Goal: Task Accomplishment & Management: Manage account settings

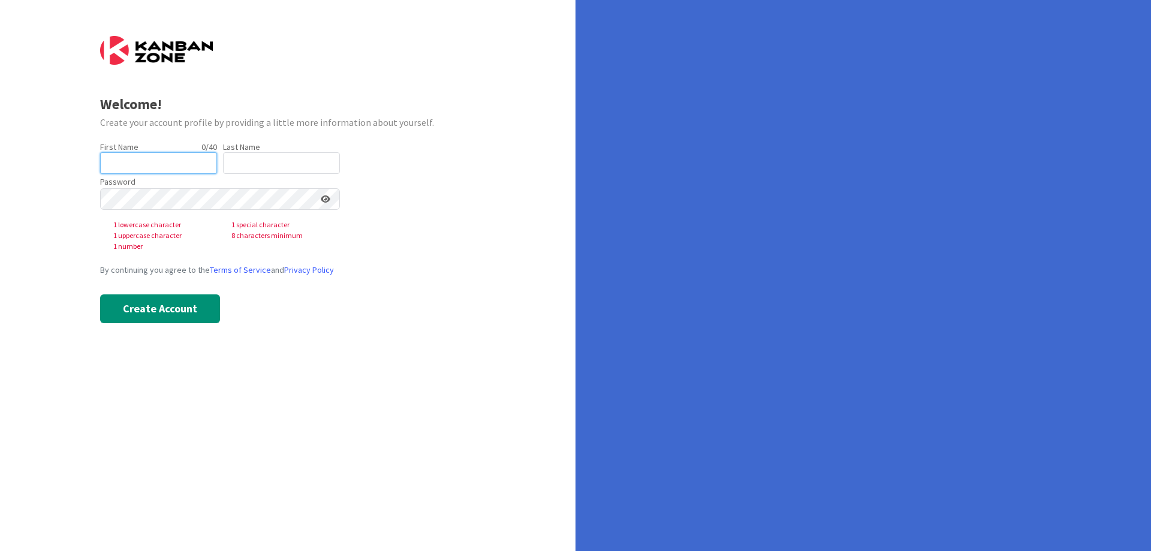
click at [133, 158] on input "text" at bounding box center [158, 163] width 117 height 22
type input "Annya"
type input "[PERSON_NAME]"
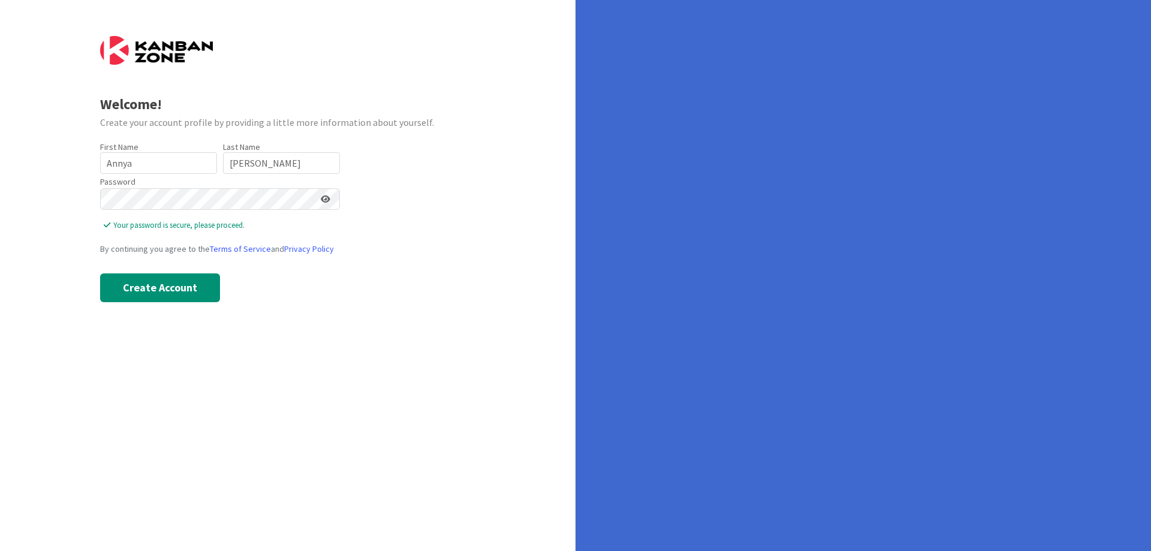
click at [325, 197] on icon at bounding box center [326, 199] width 10 height 8
drag, startPoint x: 165, startPoint y: 292, endPoint x: 198, endPoint y: 297, distance: 33.4
click at [166, 292] on button "Create Account" at bounding box center [160, 287] width 120 height 29
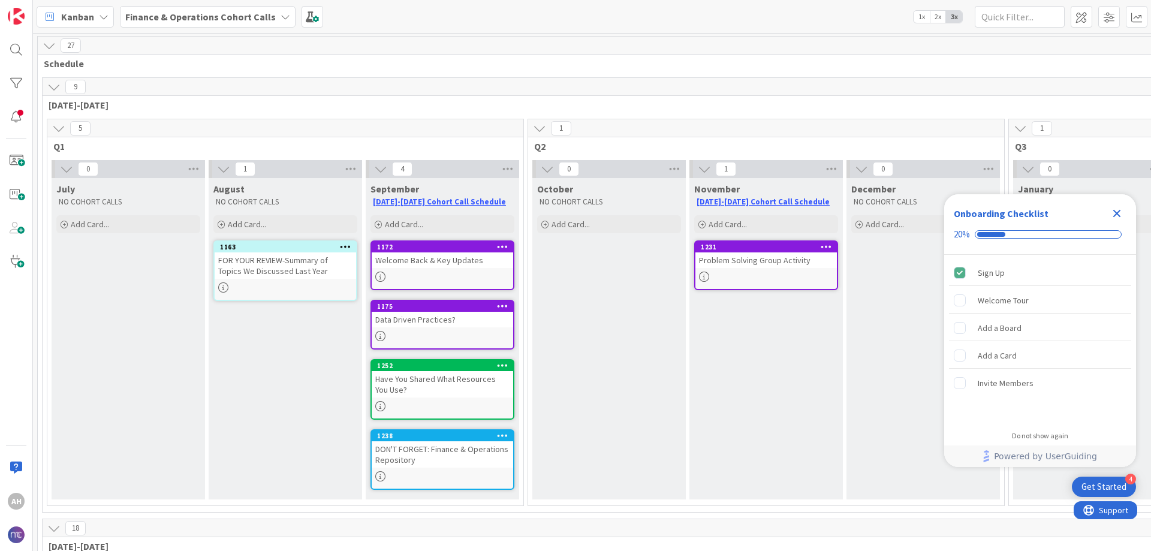
click at [218, 14] on b "Finance & Operations Cohort Calls" at bounding box center [200, 17] width 150 height 12
click at [303, 119] on span at bounding box center [303, 119] width 13 height 13
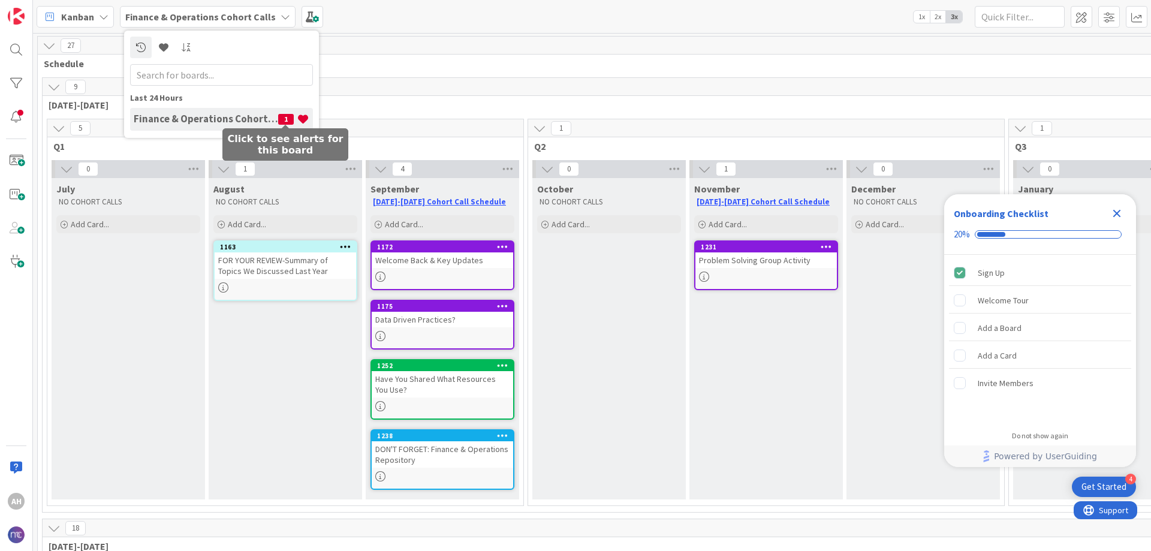
click at [287, 120] on span "1" at bounding box center [286, 119] width 16 height 11
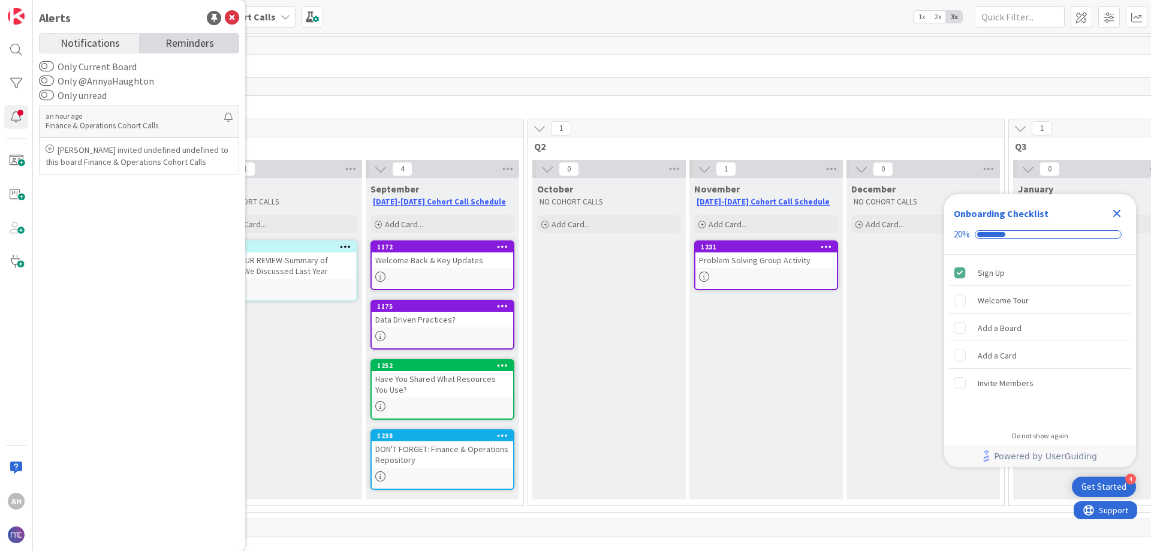
click at [194, 47] on span "Reminders" at bounding box center [189, 42] width 49 height 17
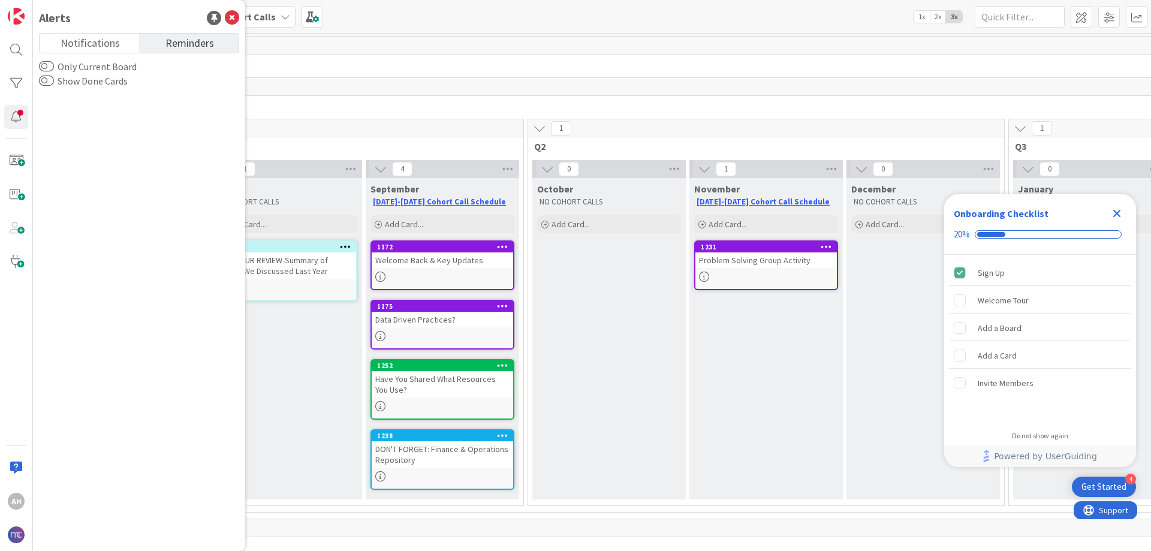
click at [54, 64] on label "Only Current Board" at bounding box center [88, 66] width 98 height 14
click at [54, 64] on button "Only Current Board" at bounding box center [46, 67] width 15 height 12
click at [106, 40] on span "Notifications" at bounding box center [90, 42] width 59 height 17
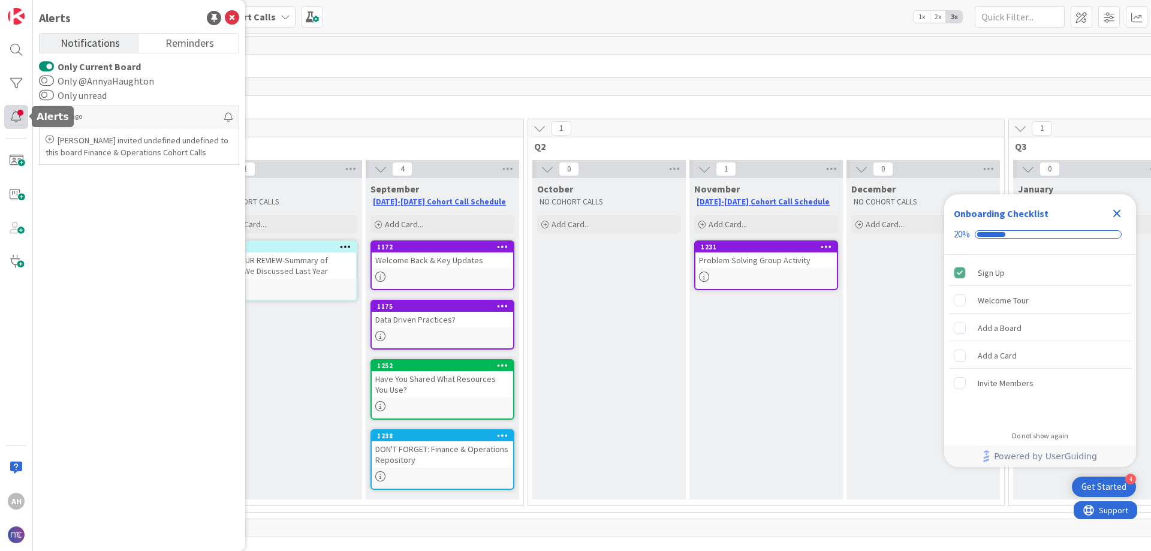
click at [19, 114] on div at bounding box center [16, 117] width 24 height 24
click at [23, 162] on span at bounding box center [16, 161] width 24 height 24
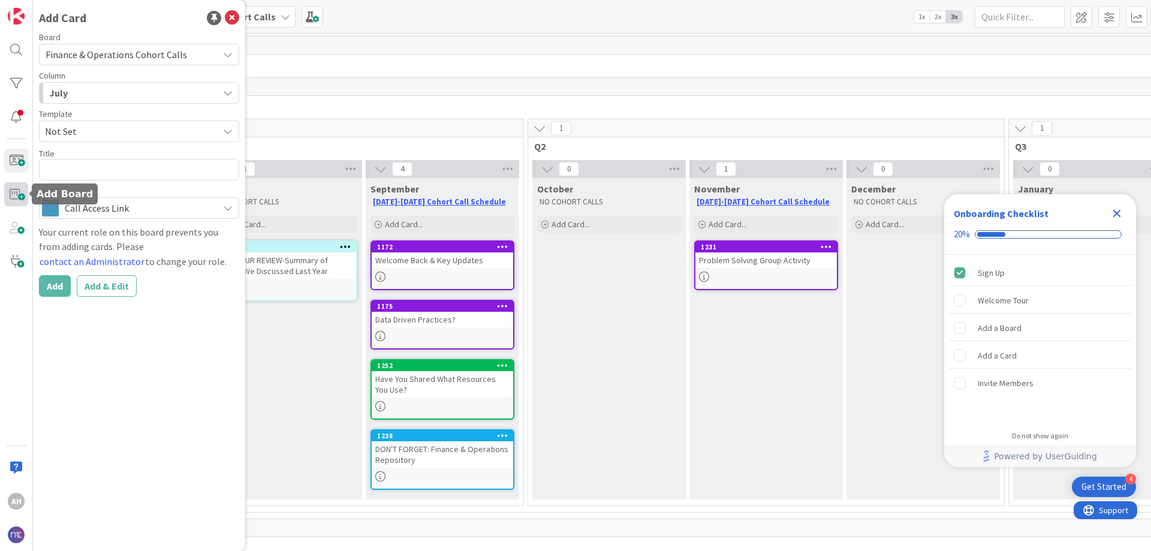
click at [21, 194] on span at bounding box center [16, 194] width 24 height 24
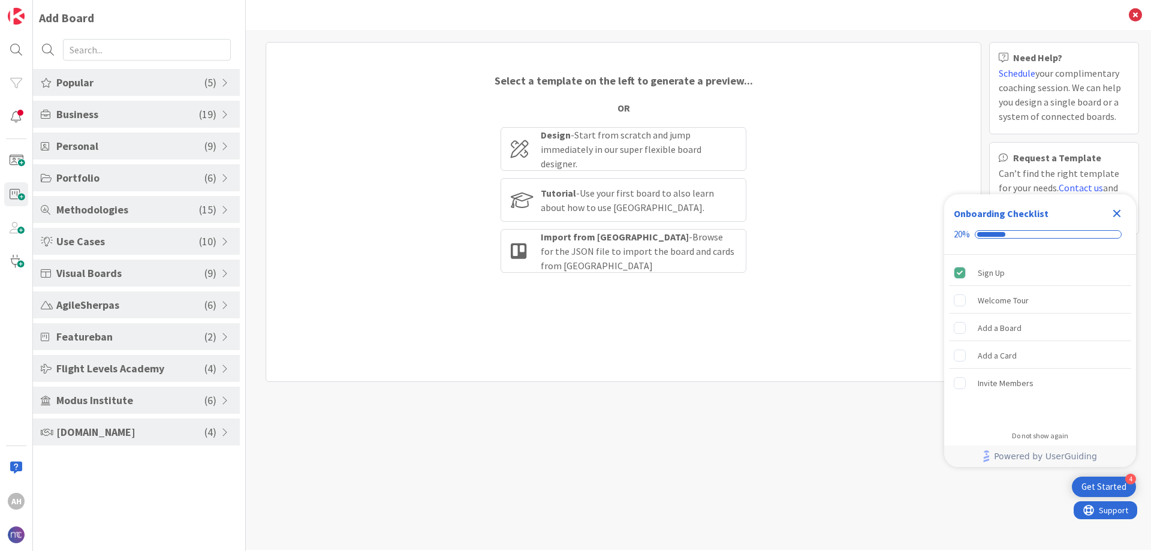
click at [209, 111] on span "( 19 )" at bounding box center [207, 114] width 17 height 16
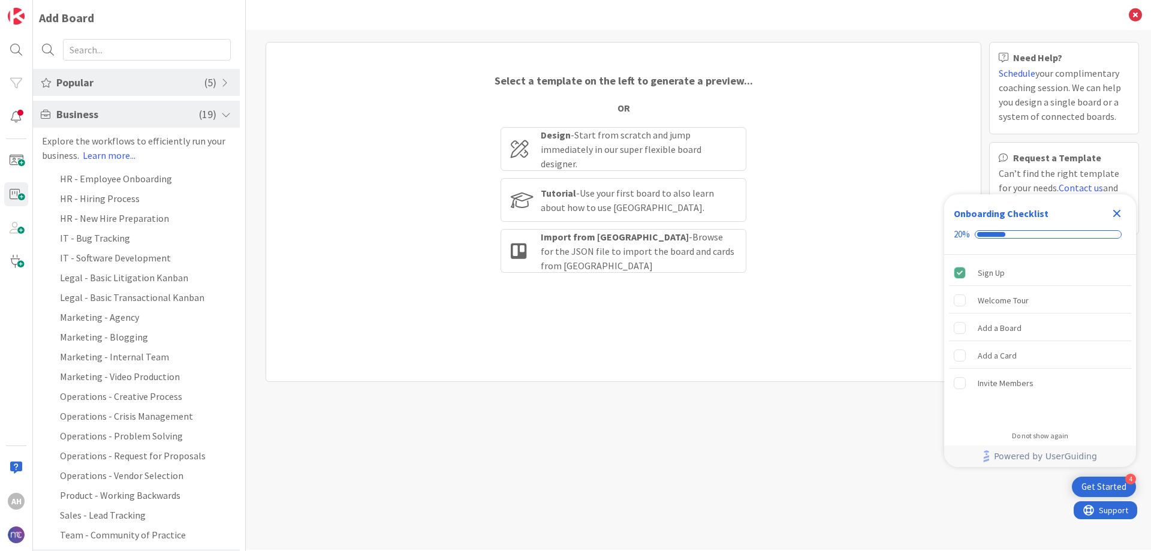
click at [221, 114] on span at bounding box center [226, 115] width 11 height 10
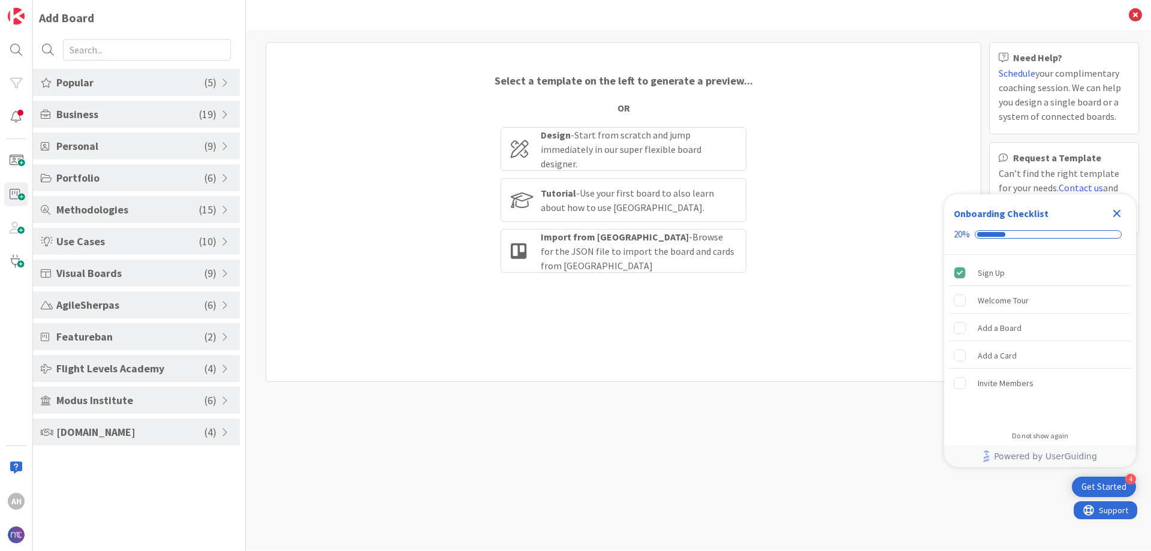
drag, startPoint x: 198, startPoint y: 108, endPoint x: 201, endPoint y: 116, distance: 8.2
click at [198, 109] on span "Business" at bounding box center [127, 114] width 143 height 16
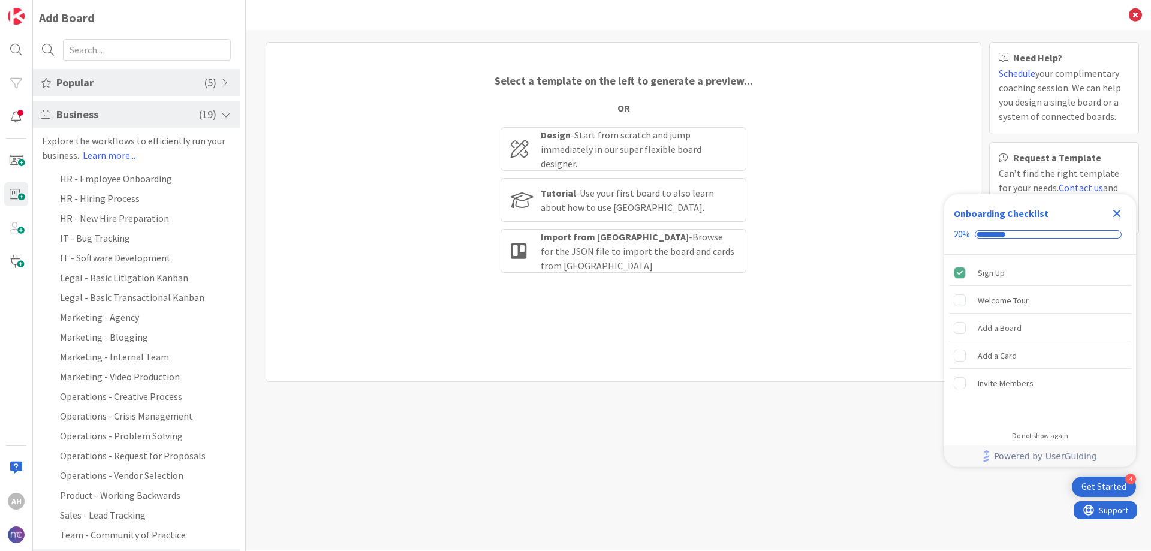
click at [224, 112] on span at bounding box center [226, 115] width 11 height 10
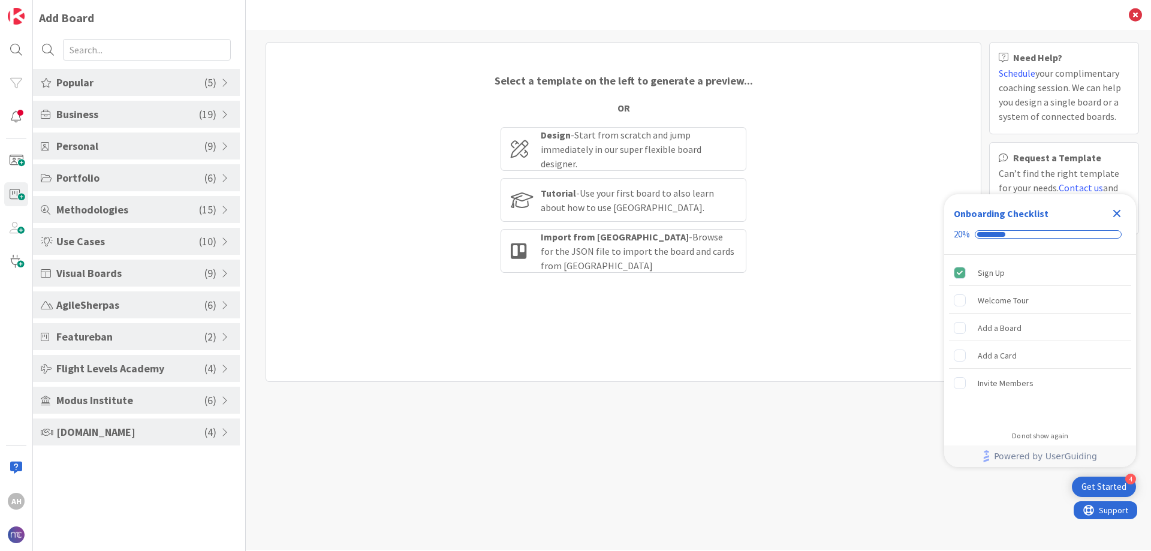
click at [218, 84] on div "Popular ( 5 )" at bounding box center [136, 82] width 207 height 27
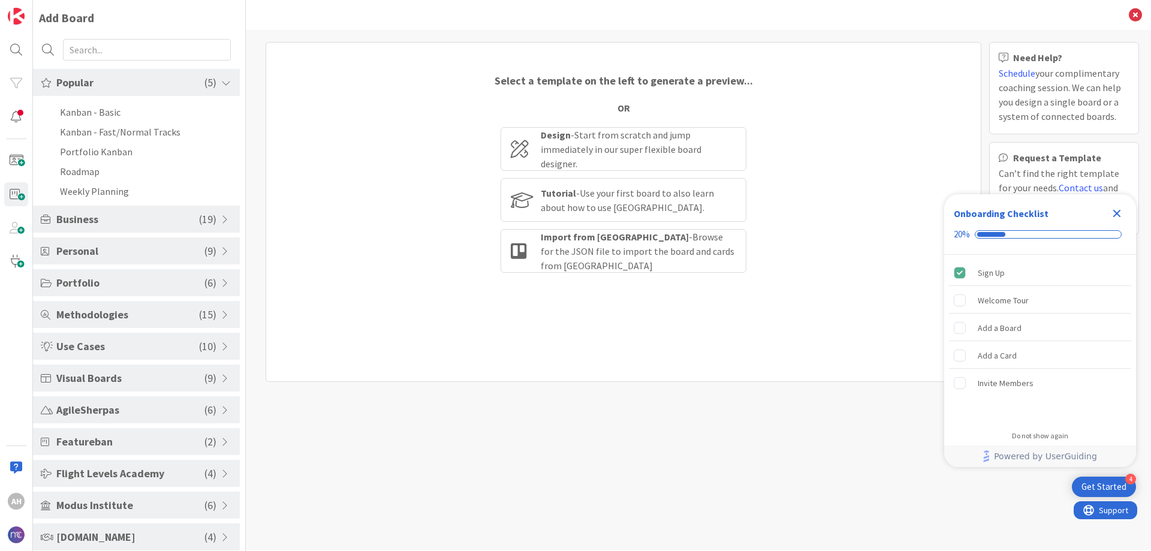
click at [221, 84] on span at bounding box center [226, 83] width 11 height 10
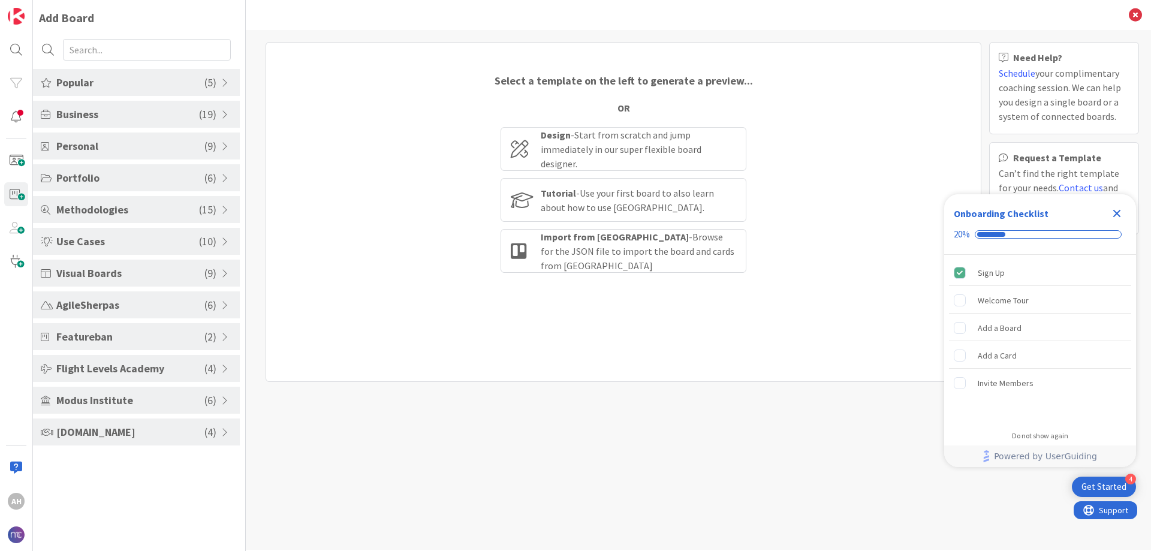
click at [1112, 209] on icon "Close Checklist" at bounding box center [1116, 213] width 14 height 14
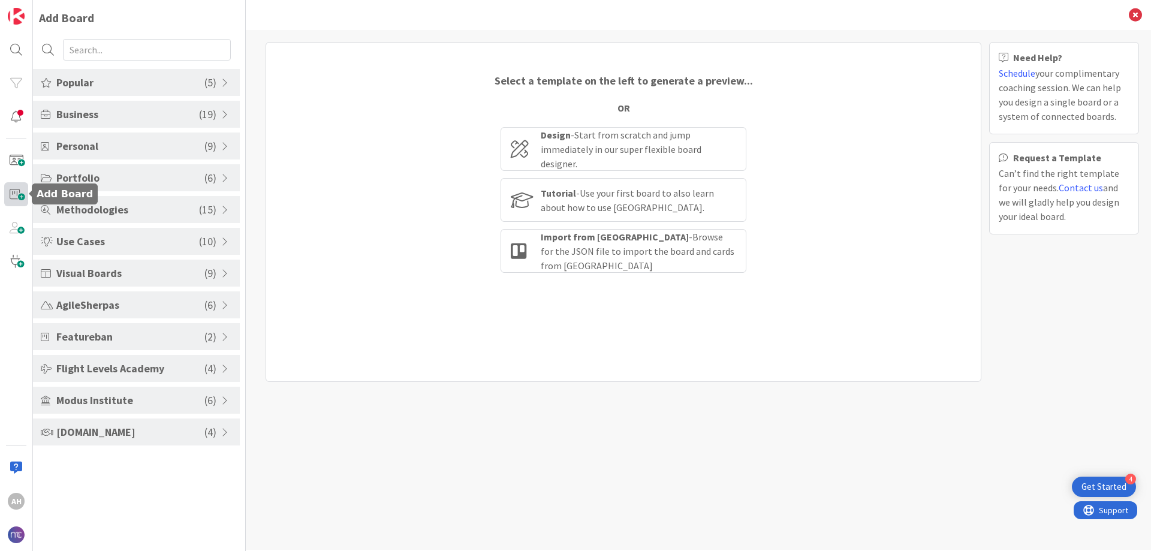
click at [20, 201] on span at bounding box center [16, 194] width 24 height 24
click at [138, 51] on input "text" at bounding box center [147, 50] width 168 height 22
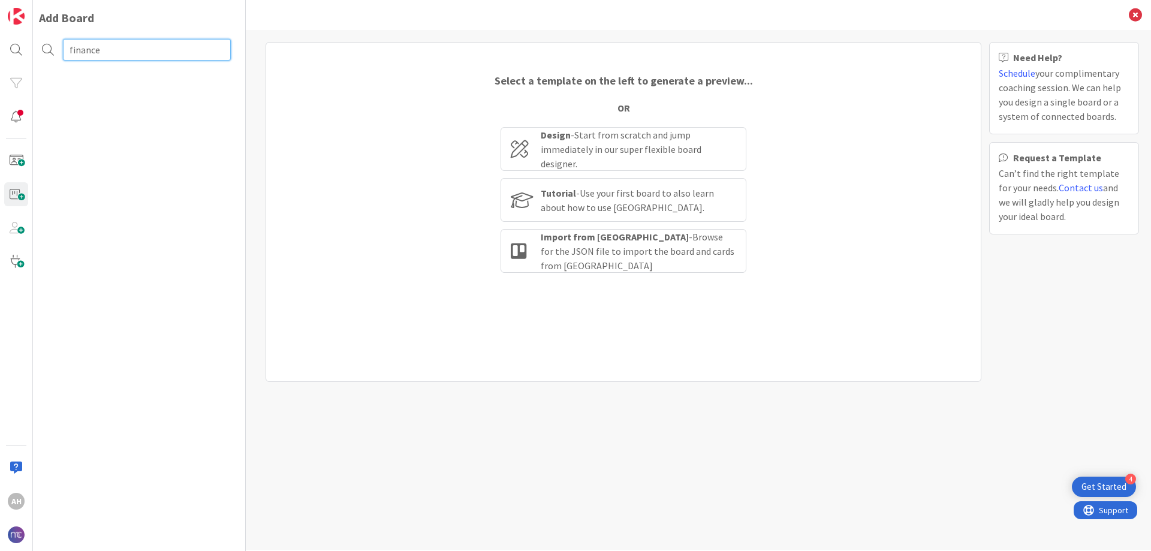
type input "finance"
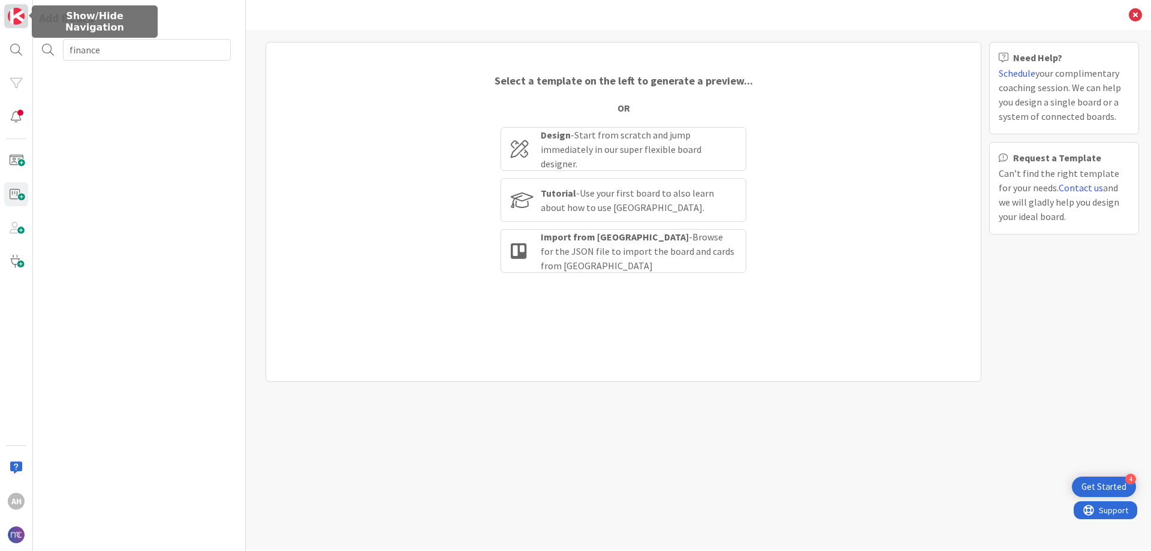
click at [18, 19] on img at bounding box center [16, 16] width 17 height 17
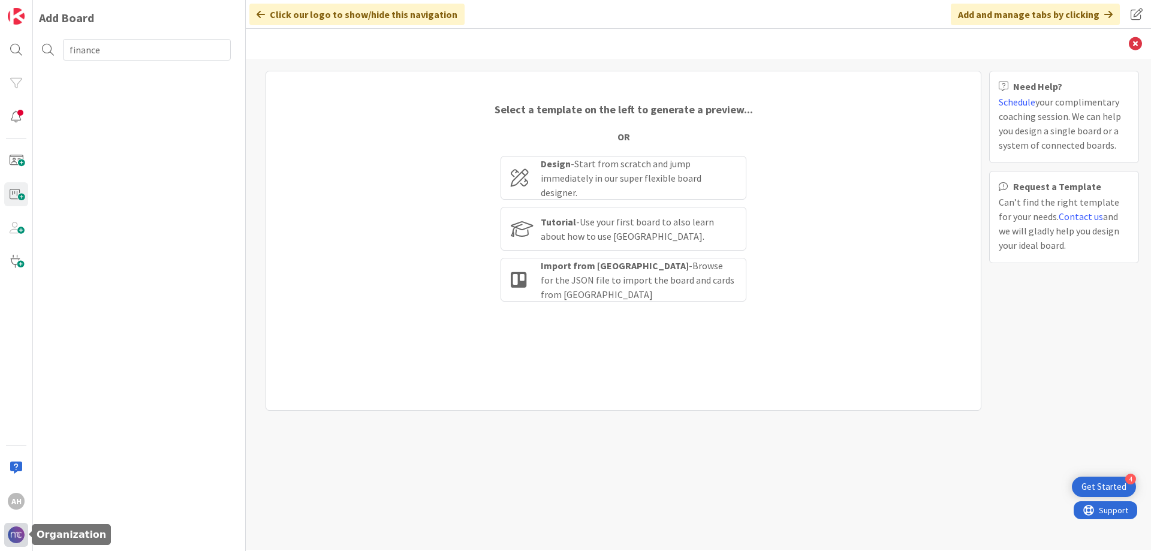
click at [16, 536] on img at bounding box center [16, 534] width 17 height 17
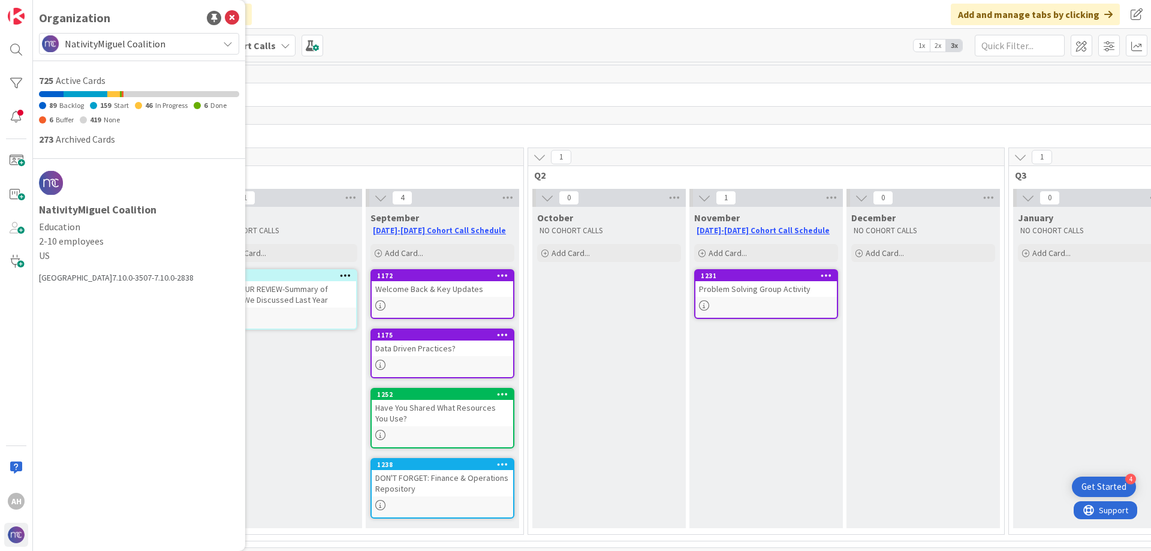
click at [434, 16] on div "Click our logo to show/hide this navigation Add and manage tabs by clicking" at bounding box center [592, 14] width 1118 height 29
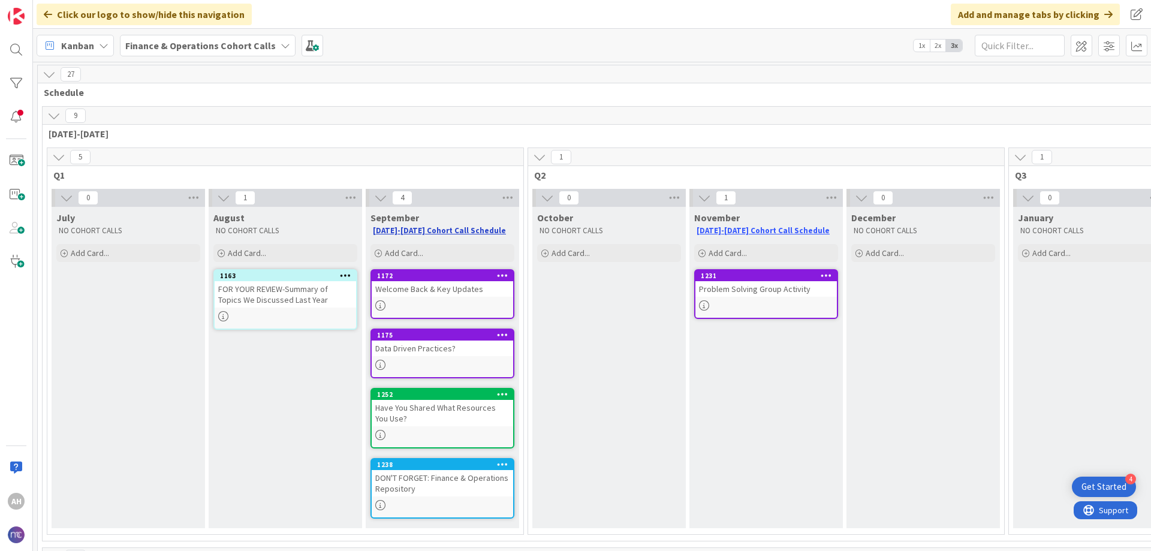
click at [457, 230] on link "[DATE]-[DATE] Cohort Call Schedule" at bounding box center [439, 230] width 133 height 10
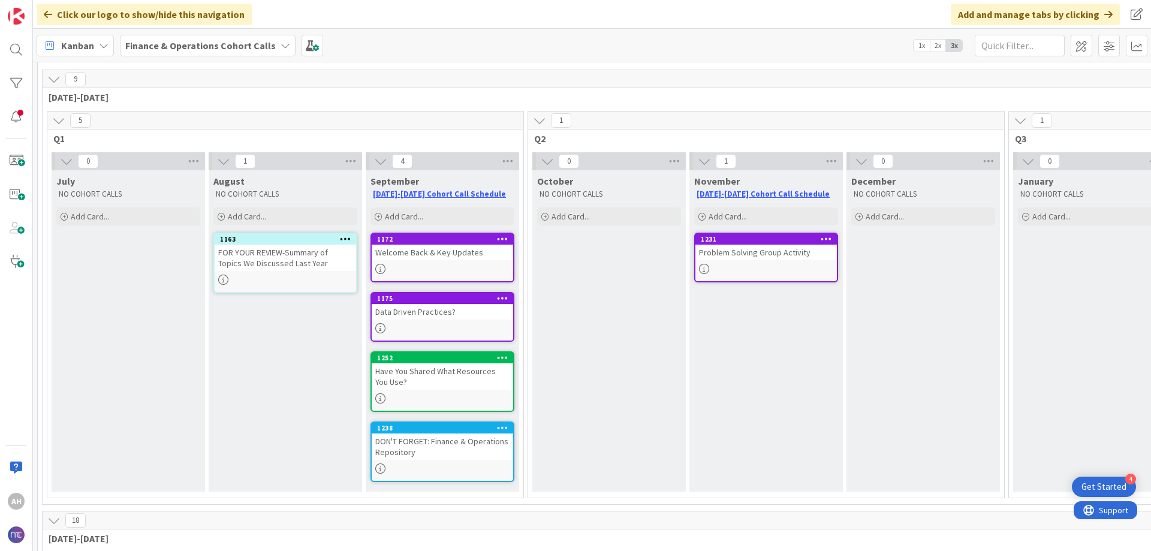
scroll to position [120, 0]
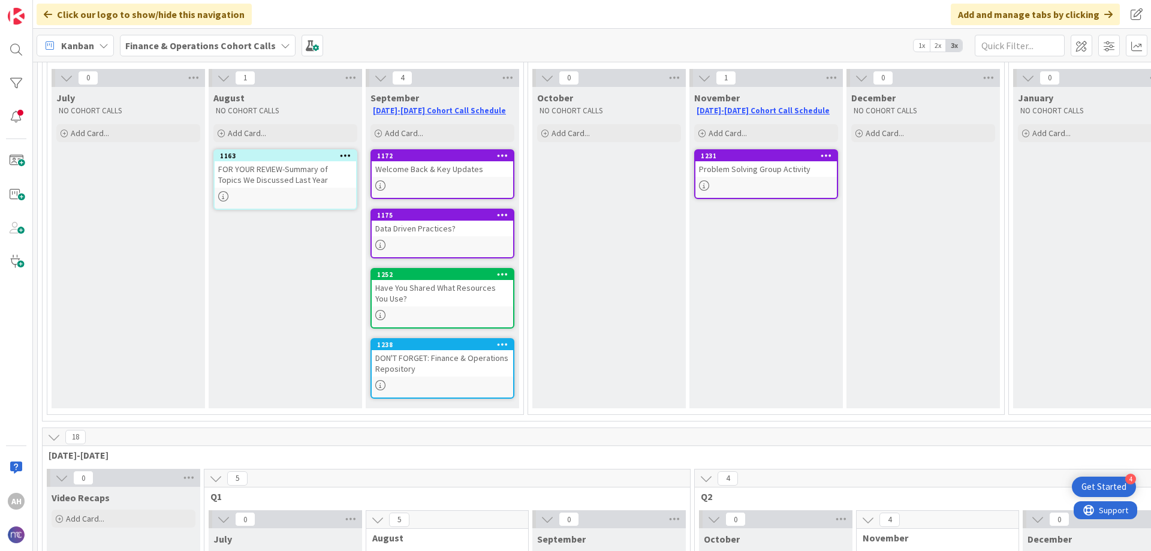
click at [485, 358] on div "DON'T FORGET: Finance & Operations Repository" at bounding box center [442, 363] width 141 height 26
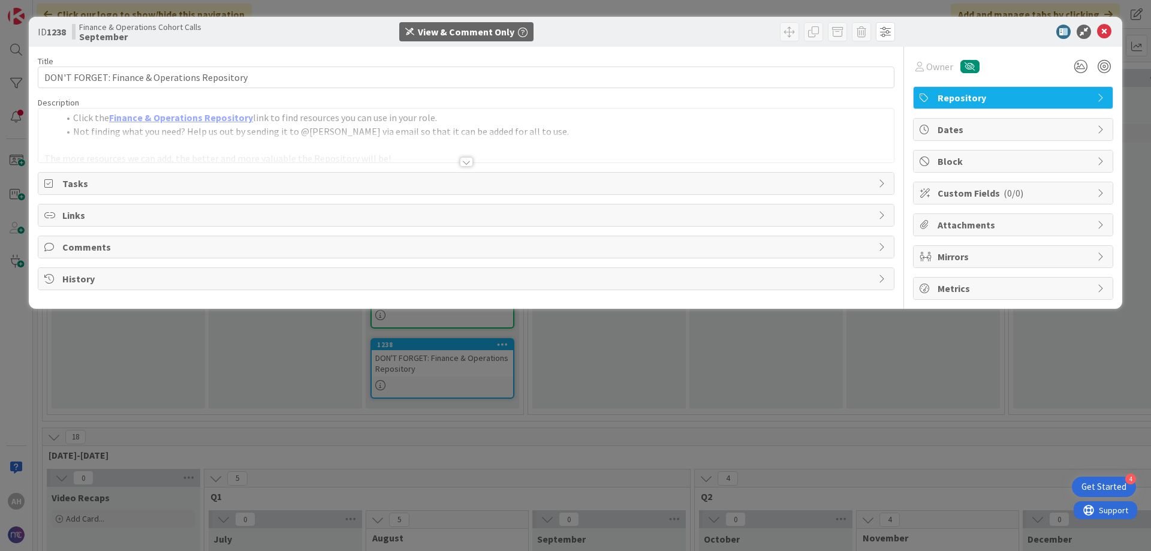
drag, startPoint x: 461, startPoint y: 164, endPoint x: 469, endPoint y: 170, distance: 10.3
click at [461, 164] on div at bounding box center [466, 162] width 13 height 10
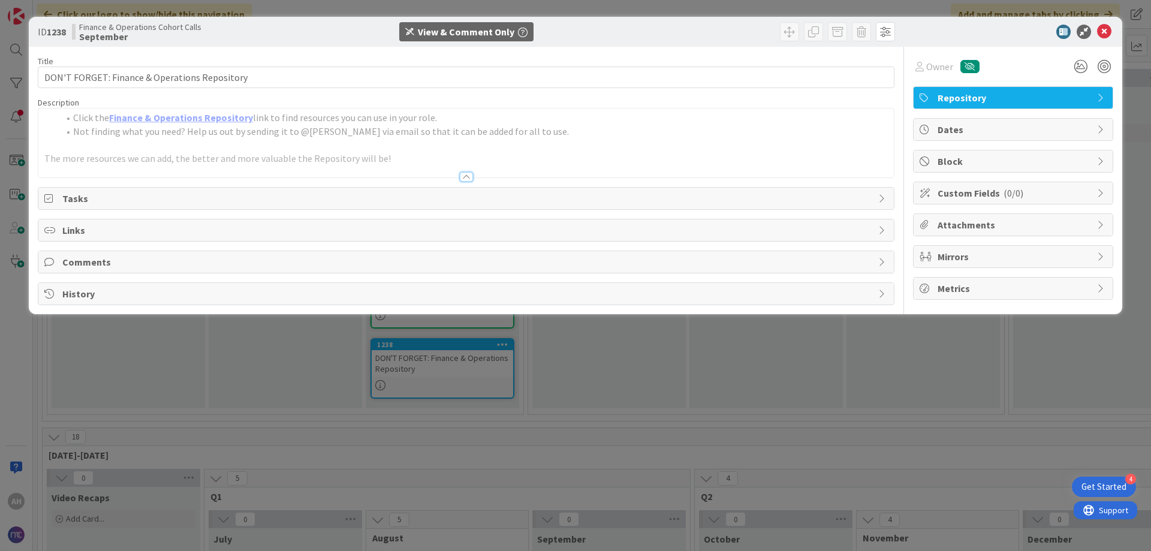
click at [994, 135] on span "Dates" at bounding box center [1013, 129] width 153 height 14
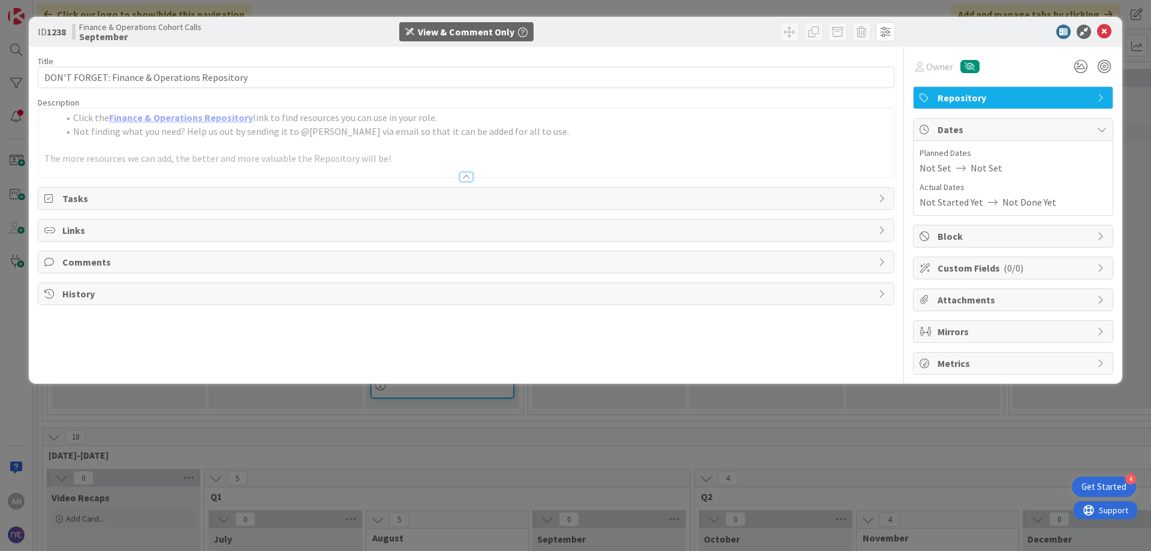
drag, startPoint x: 997, startPoint y: 134, endPoint x: 1035, endPoint y: 96, distance: 53.8
click at [998, 133] on span "Dates" at bounding box center [1013, 129] width 153 height 14
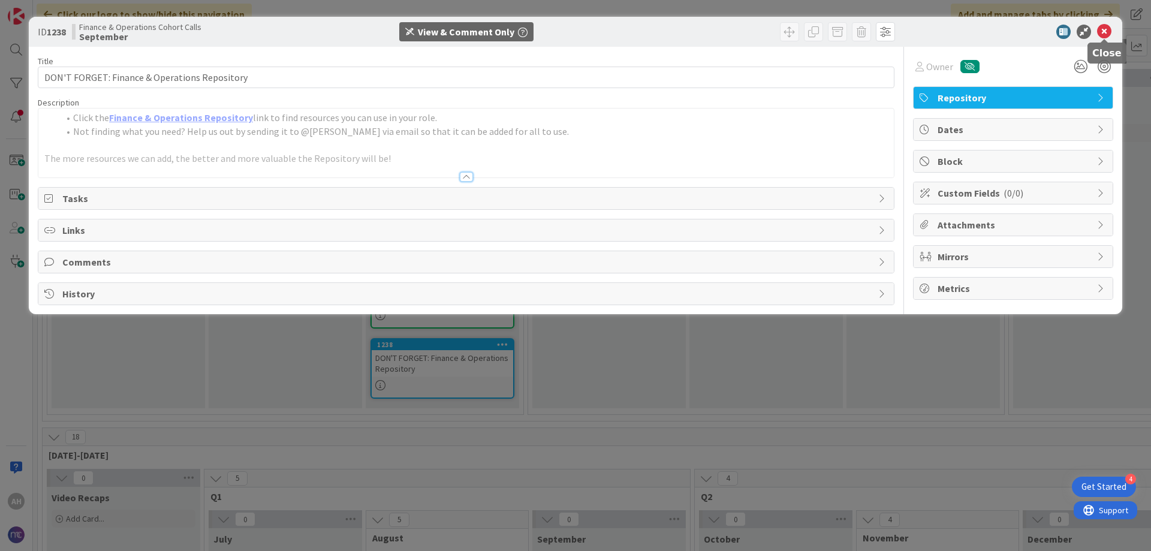
click at [1105, 31] on icon at bounding box center [1104, 32] width 14 height 14
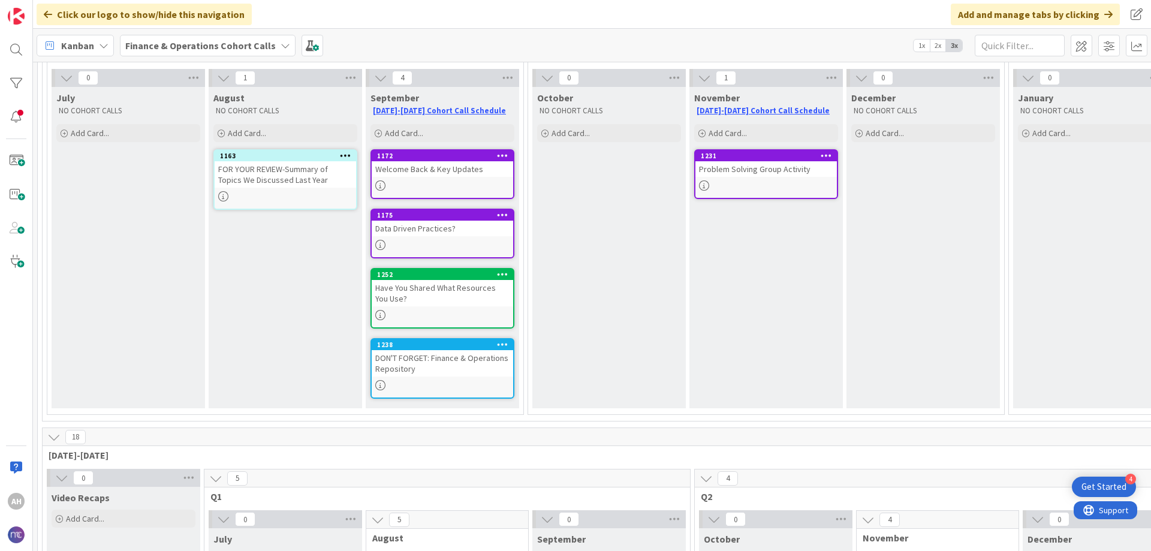
click at [449, 178] on link "1172 Welcome Back & Key Updates" at bounding box center [442, 174] width 144 height 50
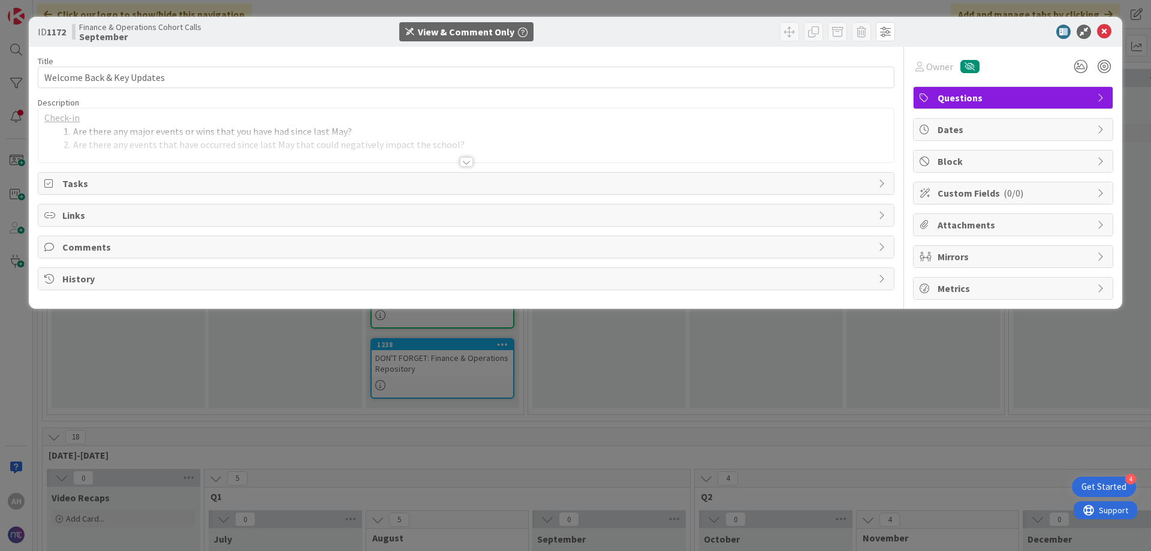
click at [467, 162] on div at bounding box center [466, 162] width 13 height 10
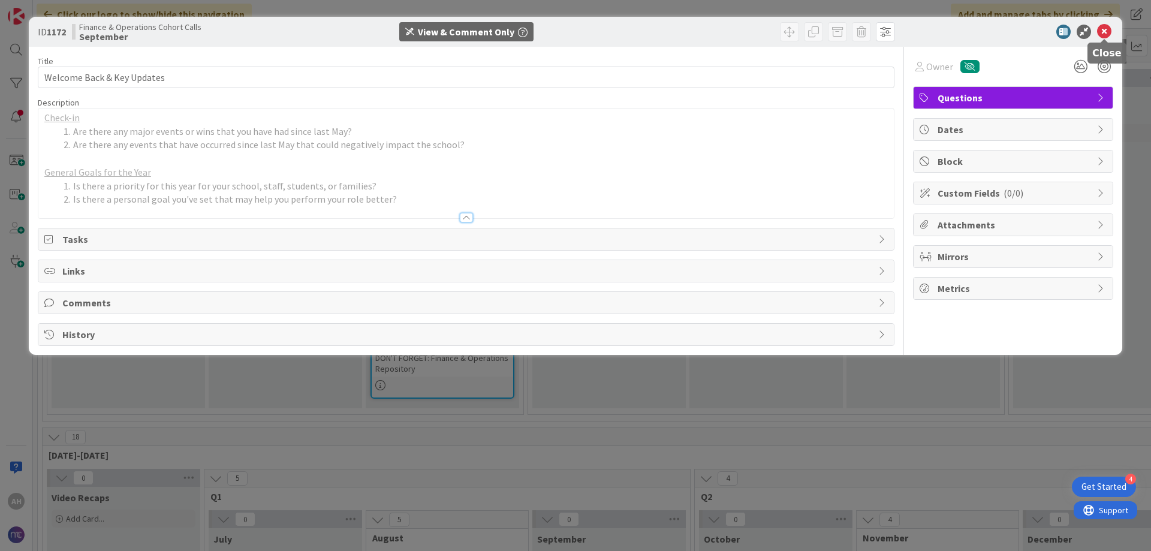
click at [1105, 33] on icon at bounding box center [1104, 32] width 14 height 14
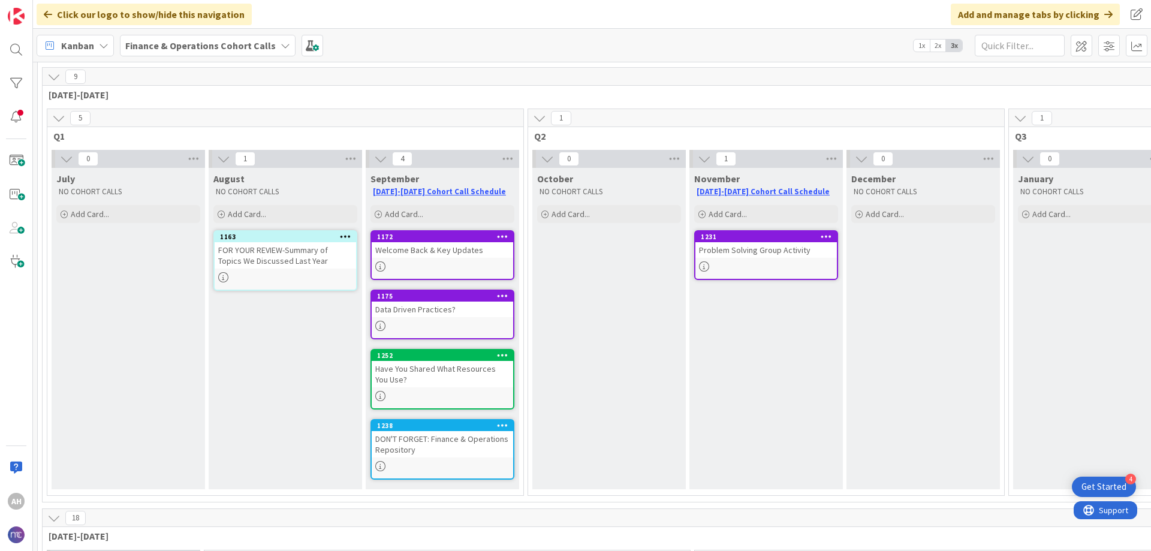
scroll to position [60, 0]
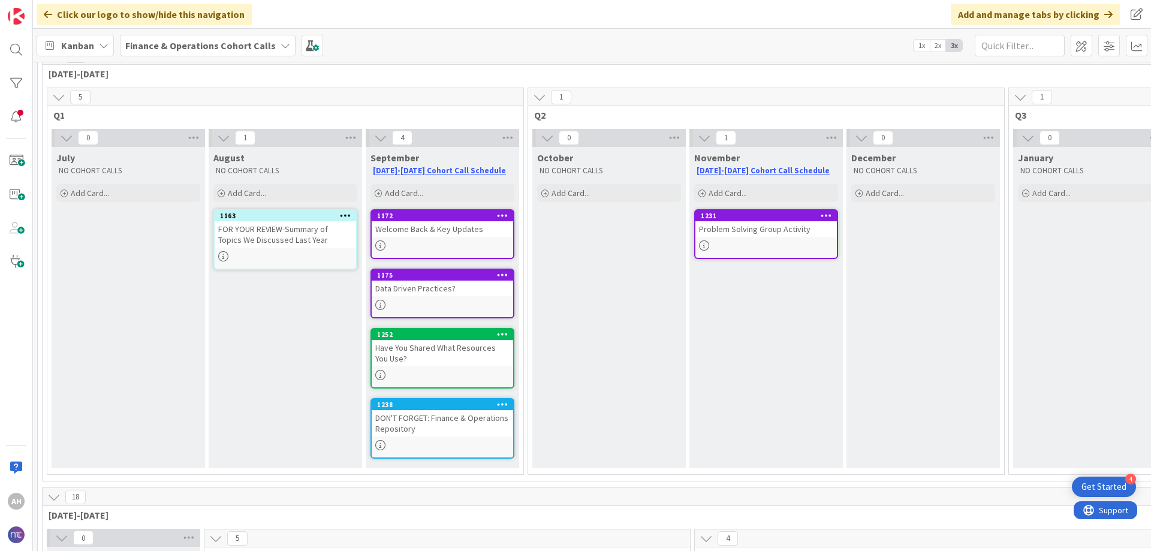
click at [379, 137] on icon at bounding box center [380, 137] width 13 height 13
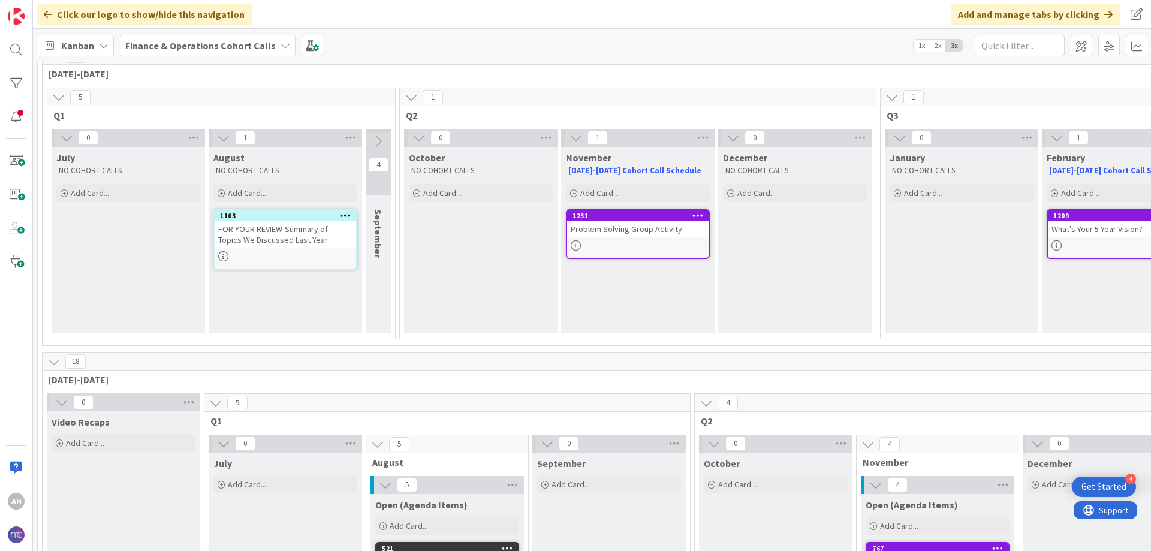
click at [420, 139] on icon at bounding box center [418, 137] width 13 height 13
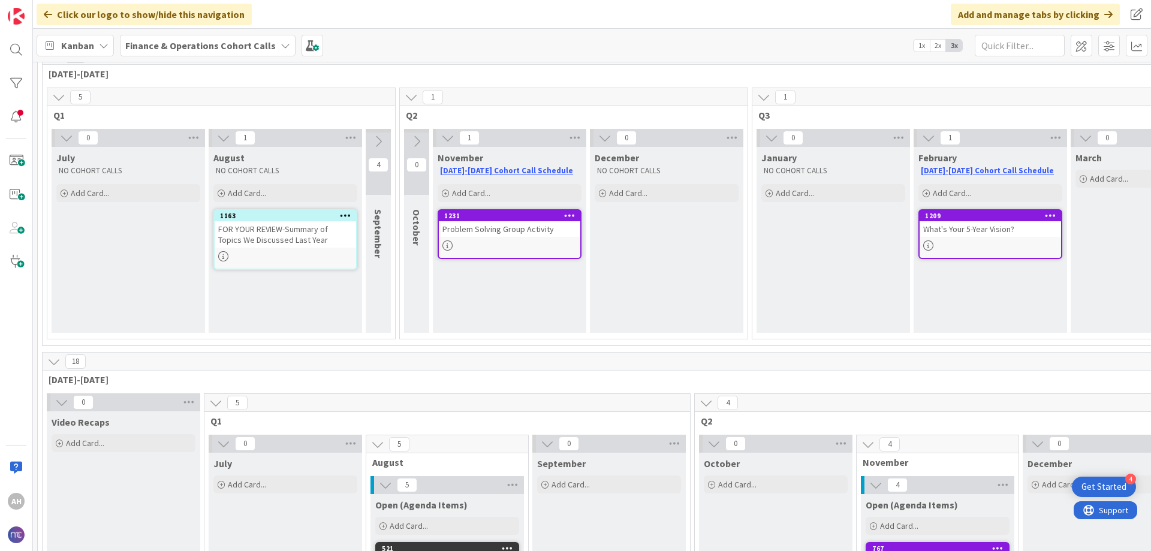
click at [414, 140] on icon at bounding box center [416, 141] width 13 height 13
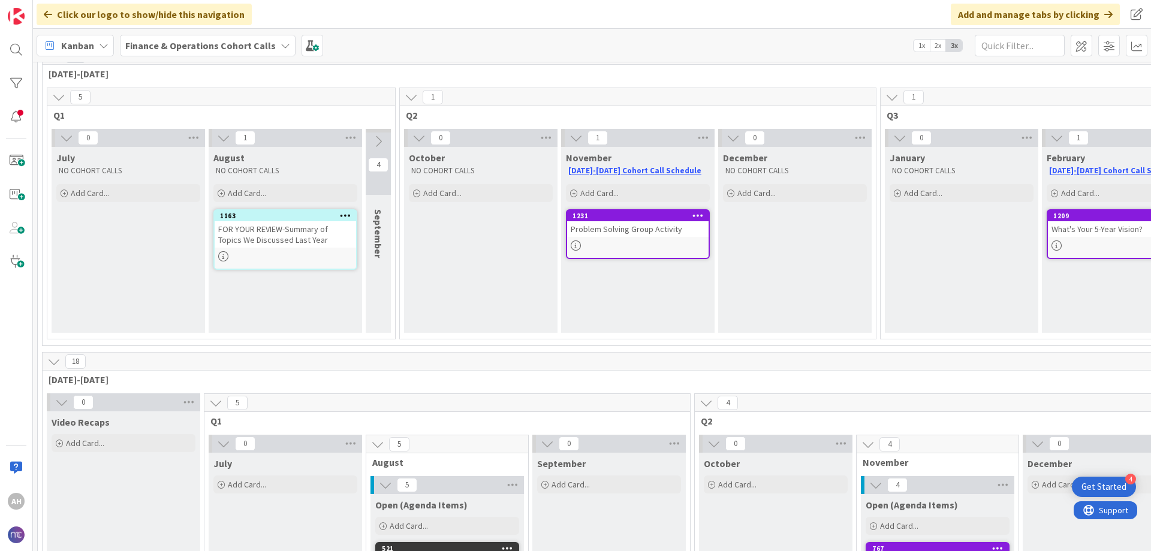
click at [379, 140] on icon at bounding box center [378, 141] width 13 height 13
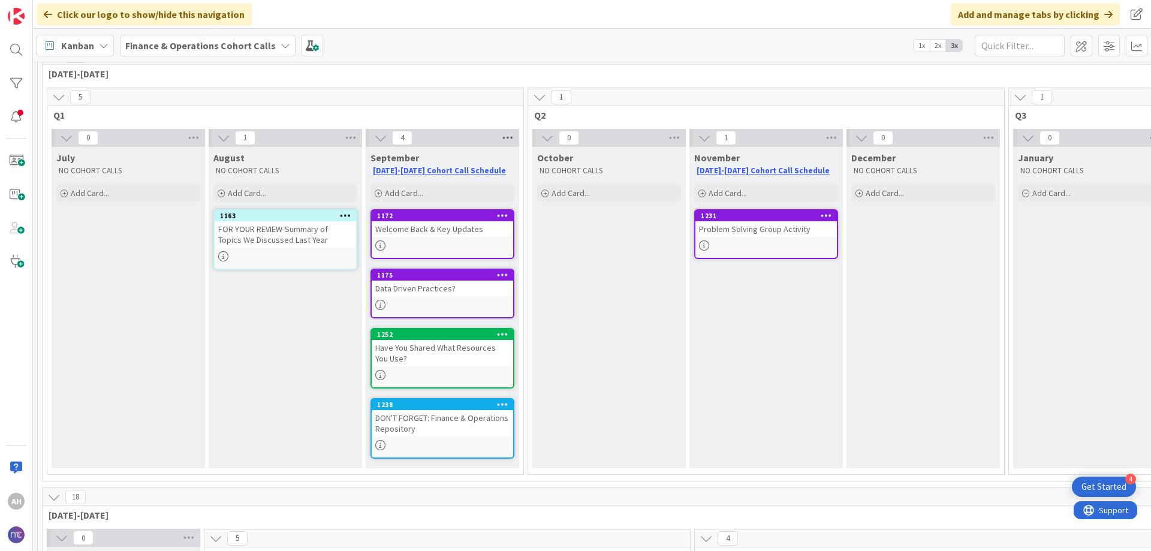
click at [511, 138] on icon at bounding box center [508, 138] width 16 height 18
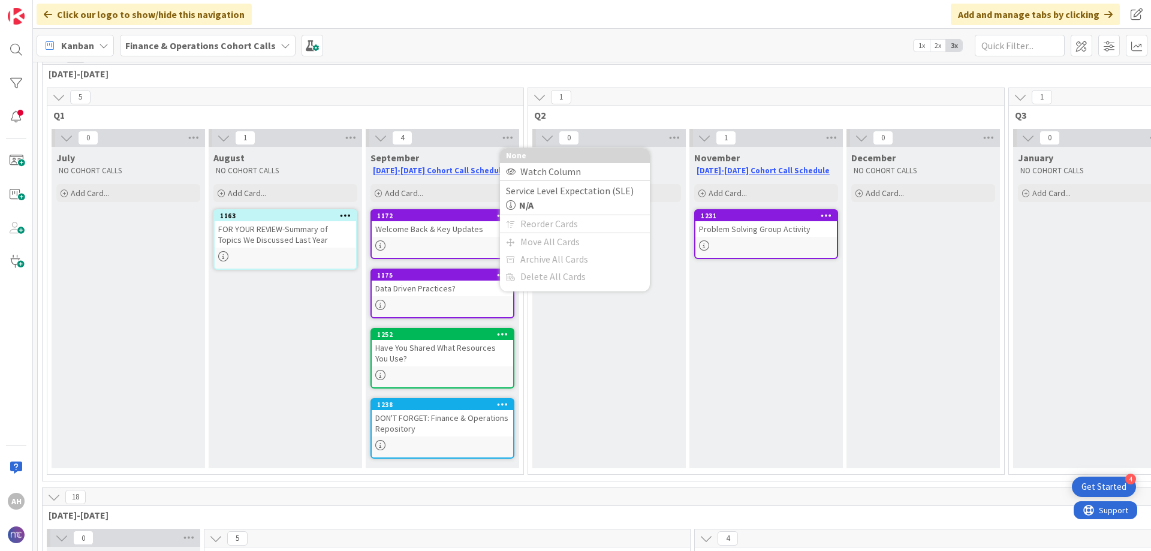
click at [630, 64] on div "9" at bounding box center [1094, 56] width 2103 height 18
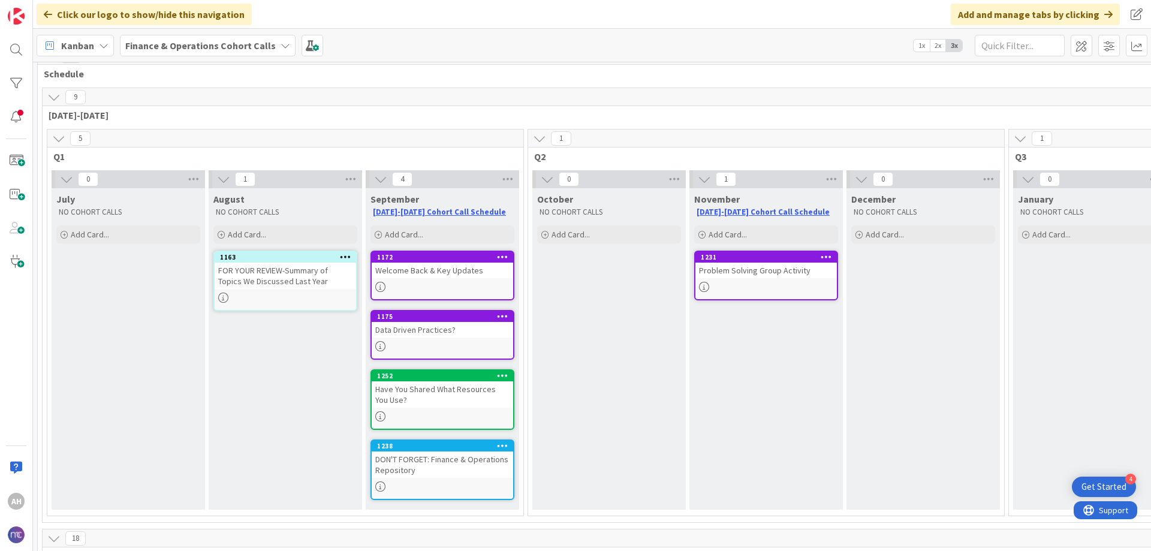
scroll to position [0, 0]
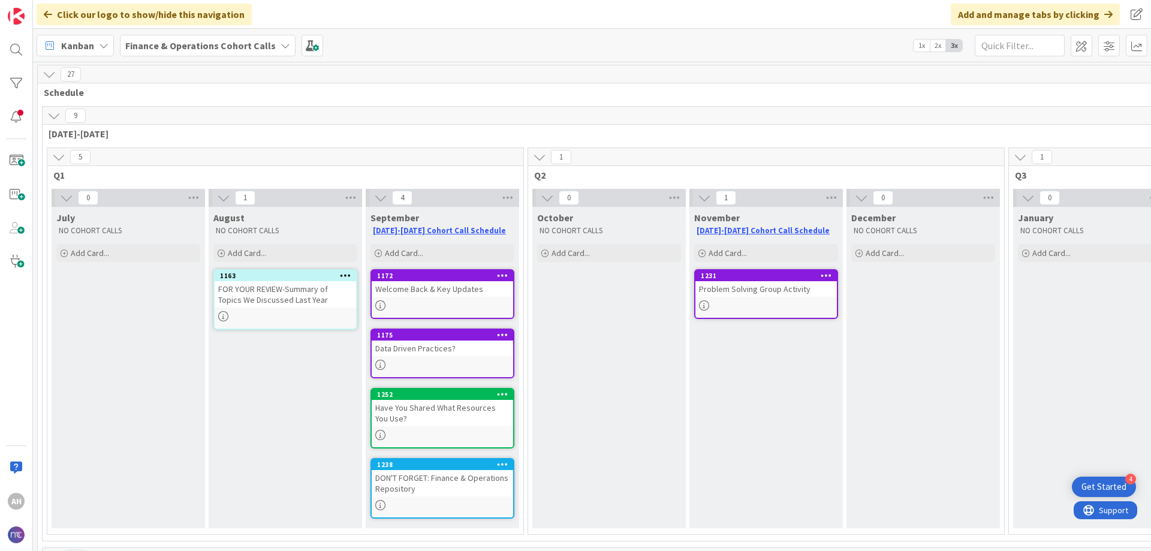
click at [280, 49] on icon at bounding box center [285, 46] width 10 height 10
click at [256, 146] on h4 "Finance & Operations Cohort Calls" at bounding box center [215, 147] width 163 height 12
click at [303, 46] on span at bounding box center [312, 46] width 22 height 22
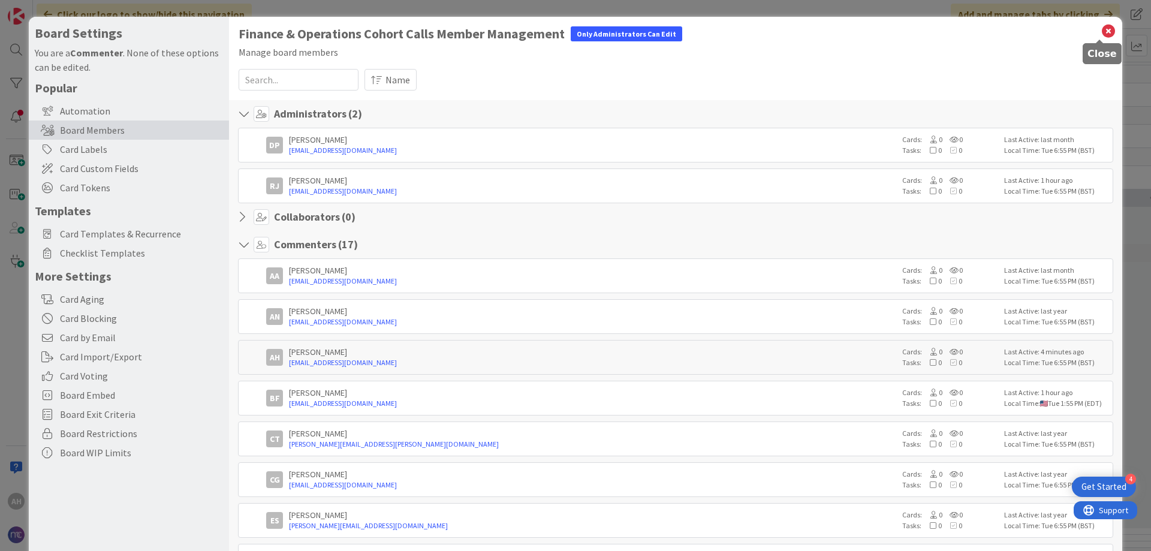
click at [1100, 32] on icon at bounding box center [1108, 31] width 16 height 17
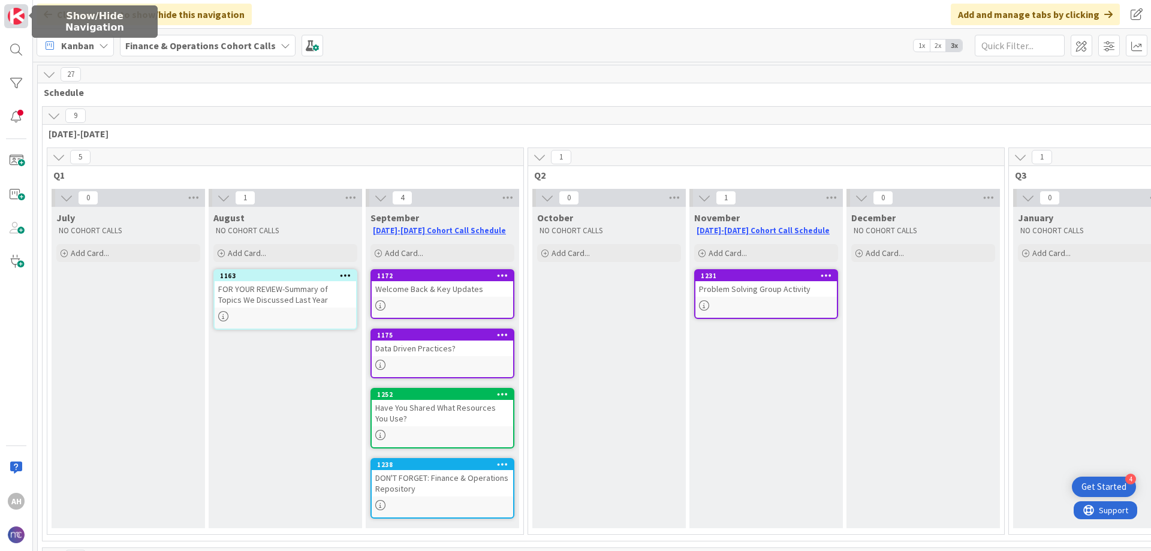
click at [19, 17] on img at bounding box center [16, 16] width 17 height 17
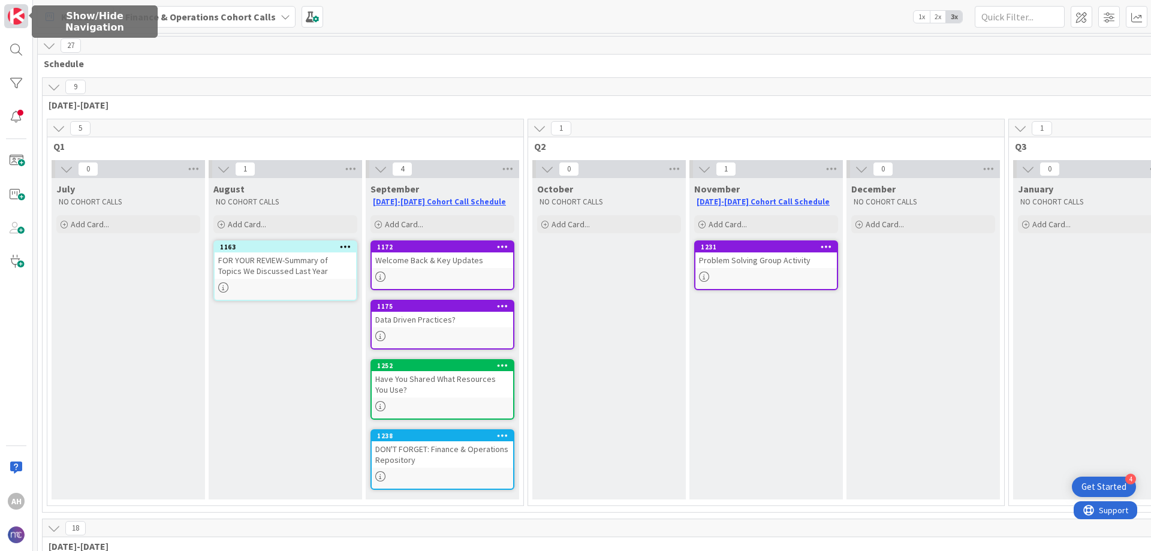
click at [18, 17] on img at bounding box center [16, 16] width 17 height 17
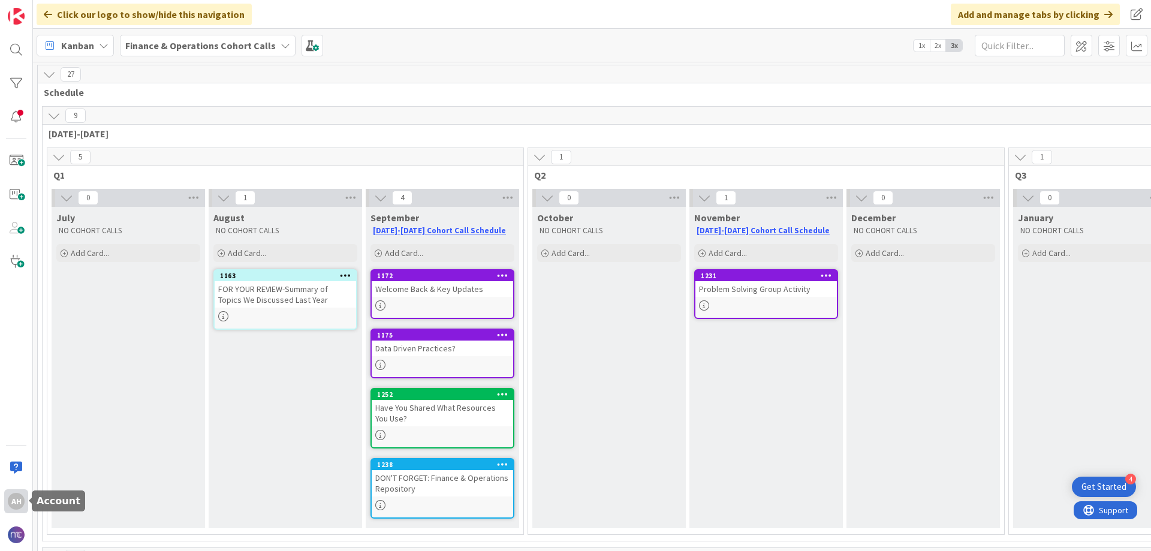
click at [16, 503] on div "AH" at bounding box center [16, 501] width 17 height 17
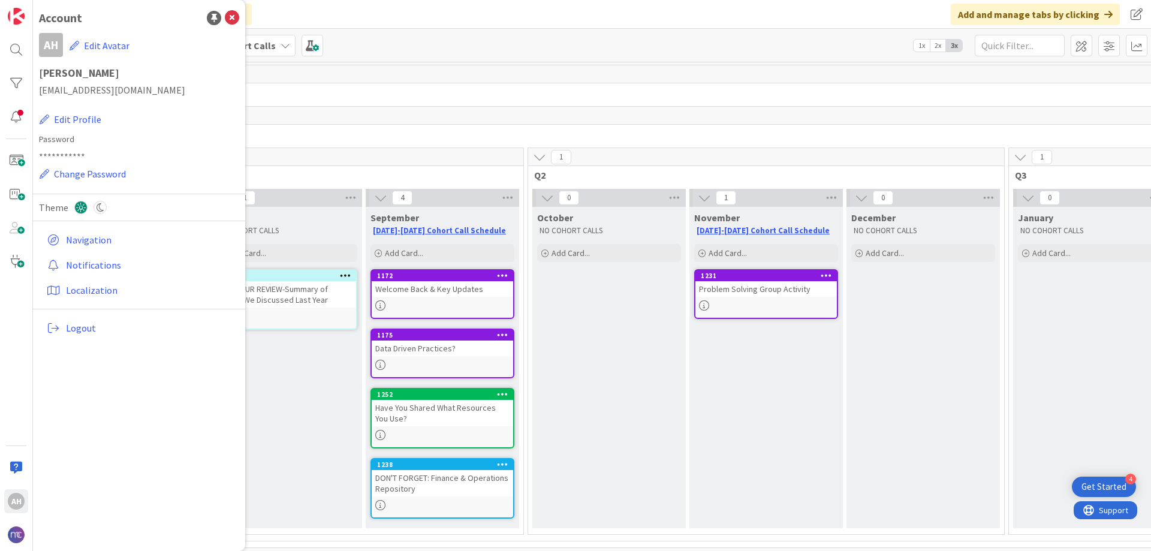
drag, startPoint x: 85, startPoint y: 327, endPoint x: 108, endPoint y: 322, distance: 23.2
click at [85, 327] on span "Logout" at bounding box center [150, 328] width 168 height 14
